Goal: Use online tool/utility

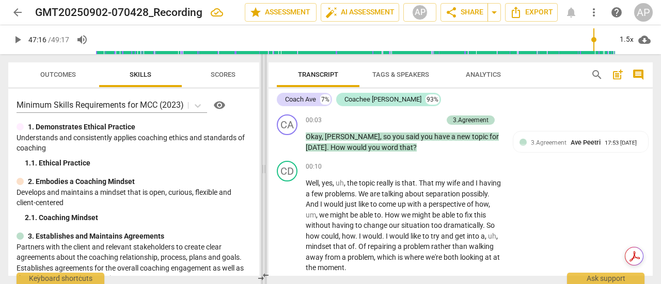
scroll to position [11185, 0]
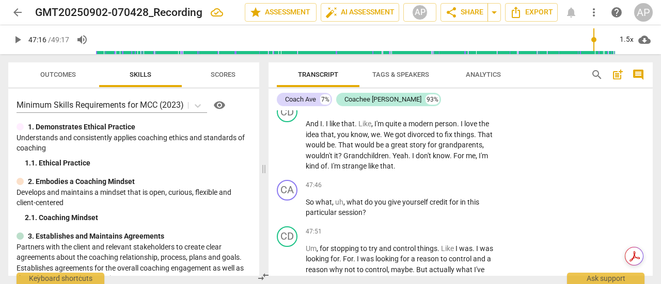
click at [15, 38] on span "play_arrow" at bounding box center [17, 40] width 12 height 12
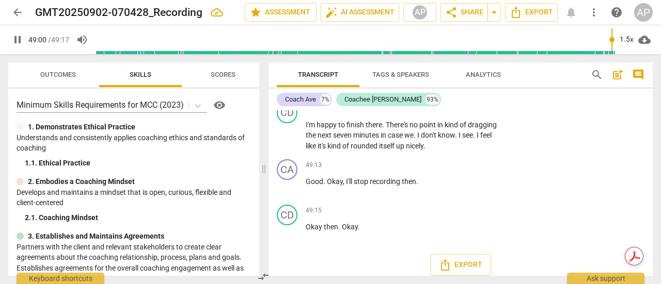
scroll to position [11763, 0]
click at [398, 83] on span "good" at bounding box center [390, 78] width 18 height 8
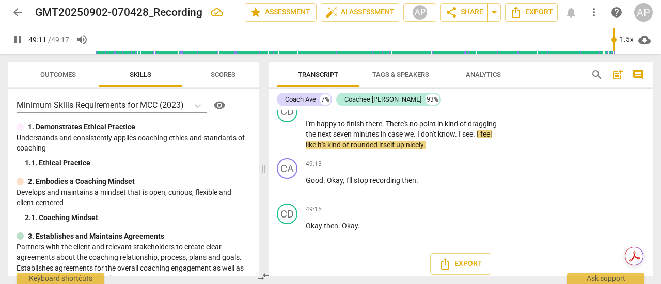
type input "2952"
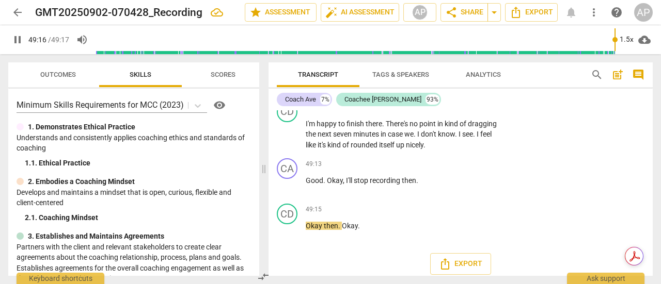
scroll to position [11855, 0]
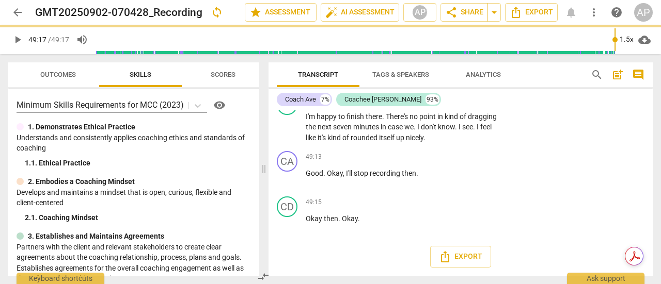
type input "2957"
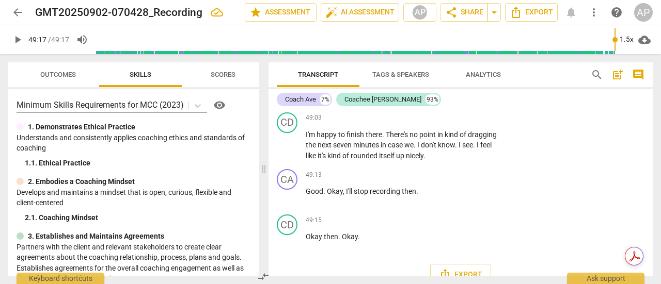
scroll to position [11752, 0]
click at [484, 78] on p "Add competency" at bounding box center [469, 73] width 49 height 9
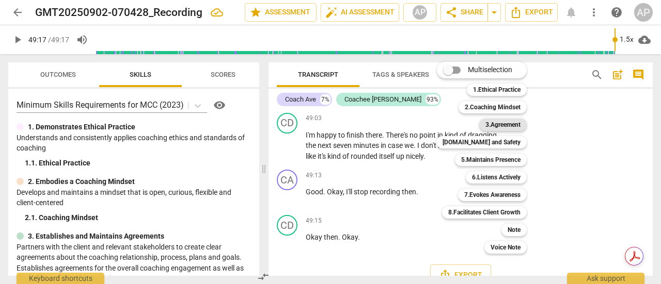
click at [496, 122] on b "3.Agreement" at bounding box center [502, 125] width 35 height 12
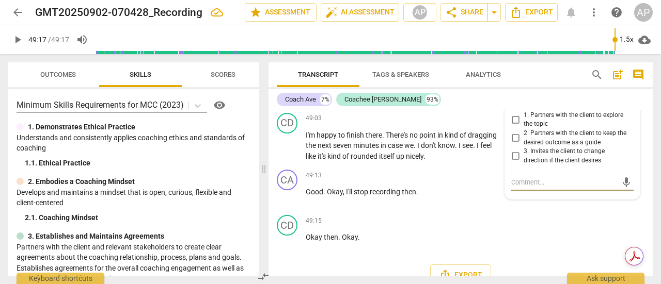
click at [512, 145] on input "2. Partners with the client to keep the desired outcome as a guide" at bounding box center [515, 138] width 17 height 12
checkbox input "true"
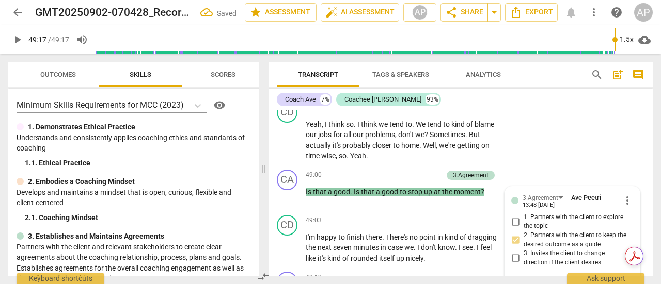
scroll to position [11649, 0]
click at [480, 67] on p "Add competency" at bounding box center [469, 61] width 49 height 9
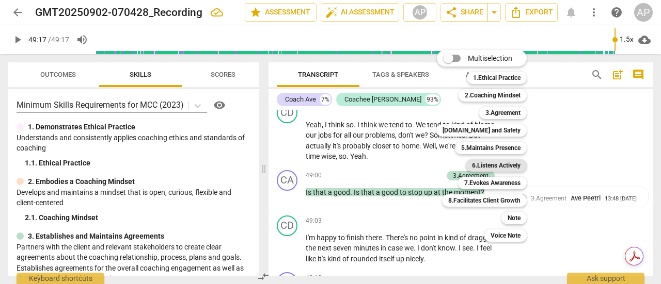
click at [495, 162] on b "6.Listens Actively" at bounding box center [496, 166] width 49 height 12
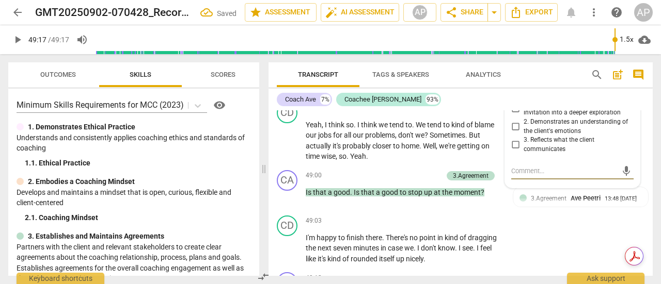
click at [511, 151] on input "3. Reflects what the client communicates" at bounding box center [515, 145] width 17 height 12
checkbox input "true"
